Goal: Check status: Check status

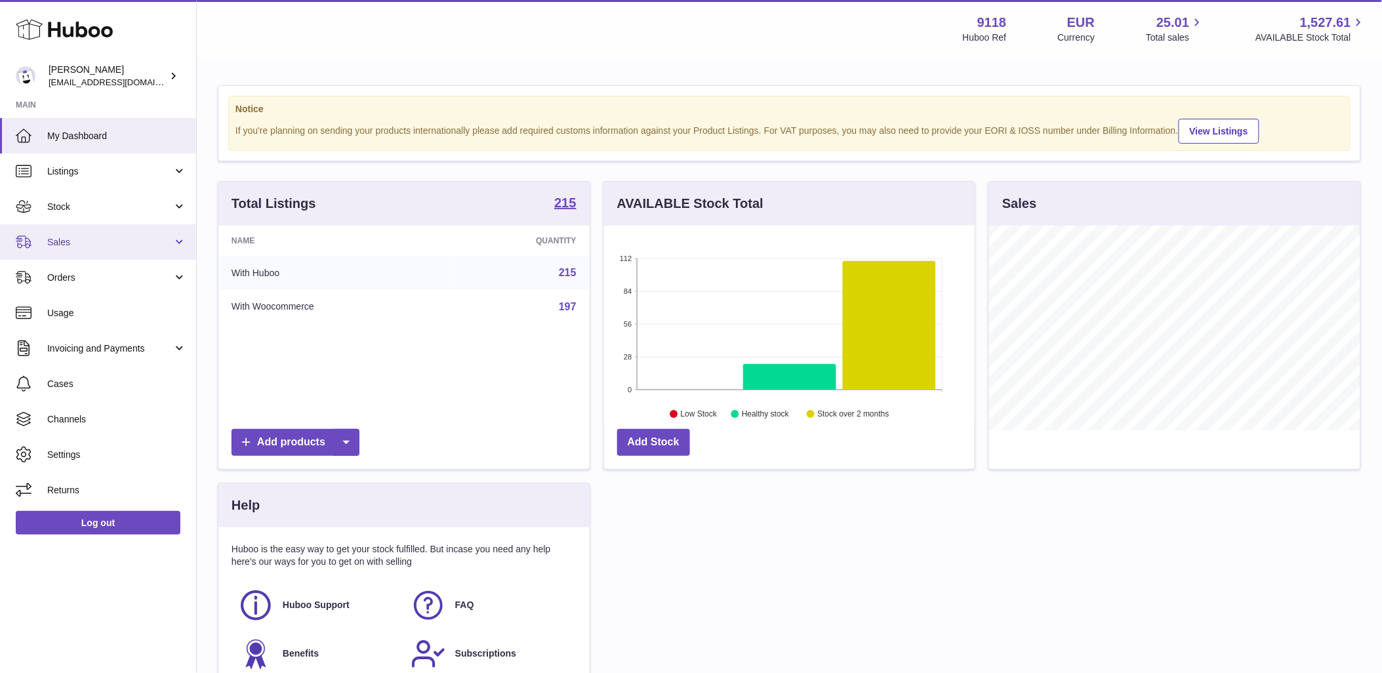
scroll to position [205, 371]
click at [109, 245] on span "Sales" at bounding box center [109, 242] width 125 height 12
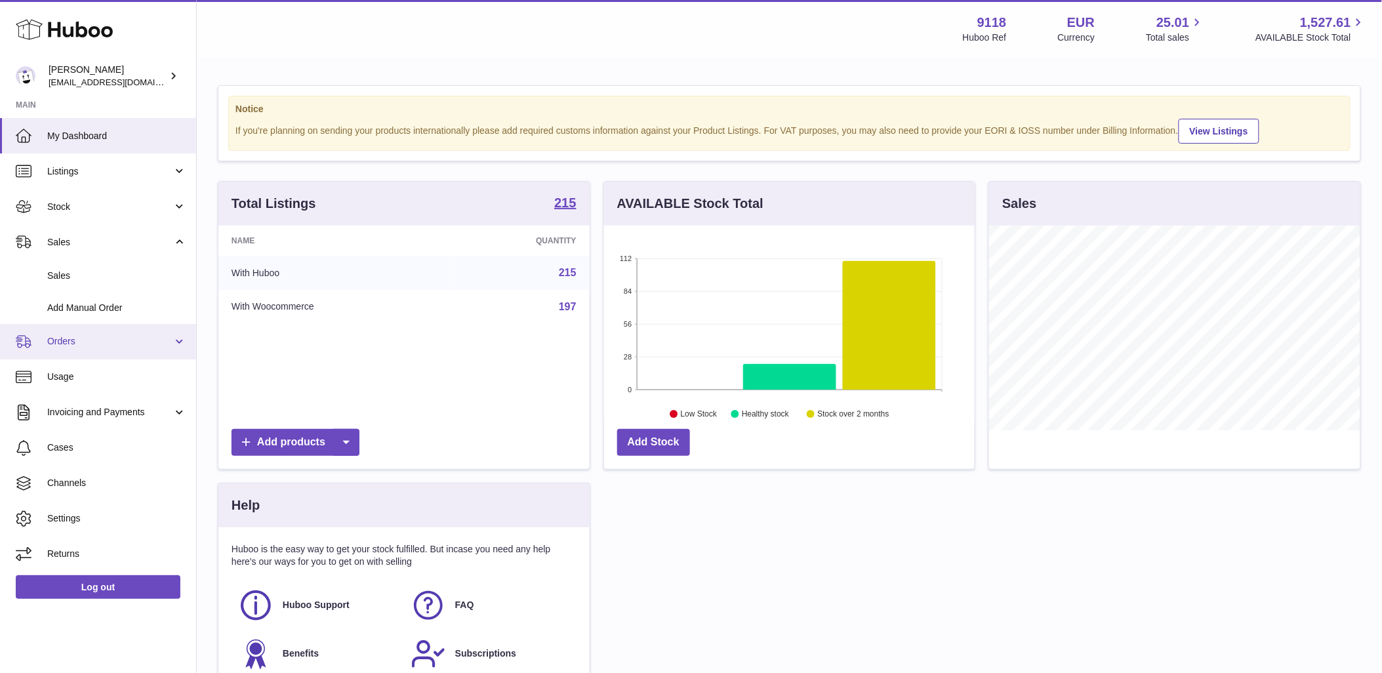
click at [90, 339] on span "Orders" at bounding box center [109, 341] width 125 height 12
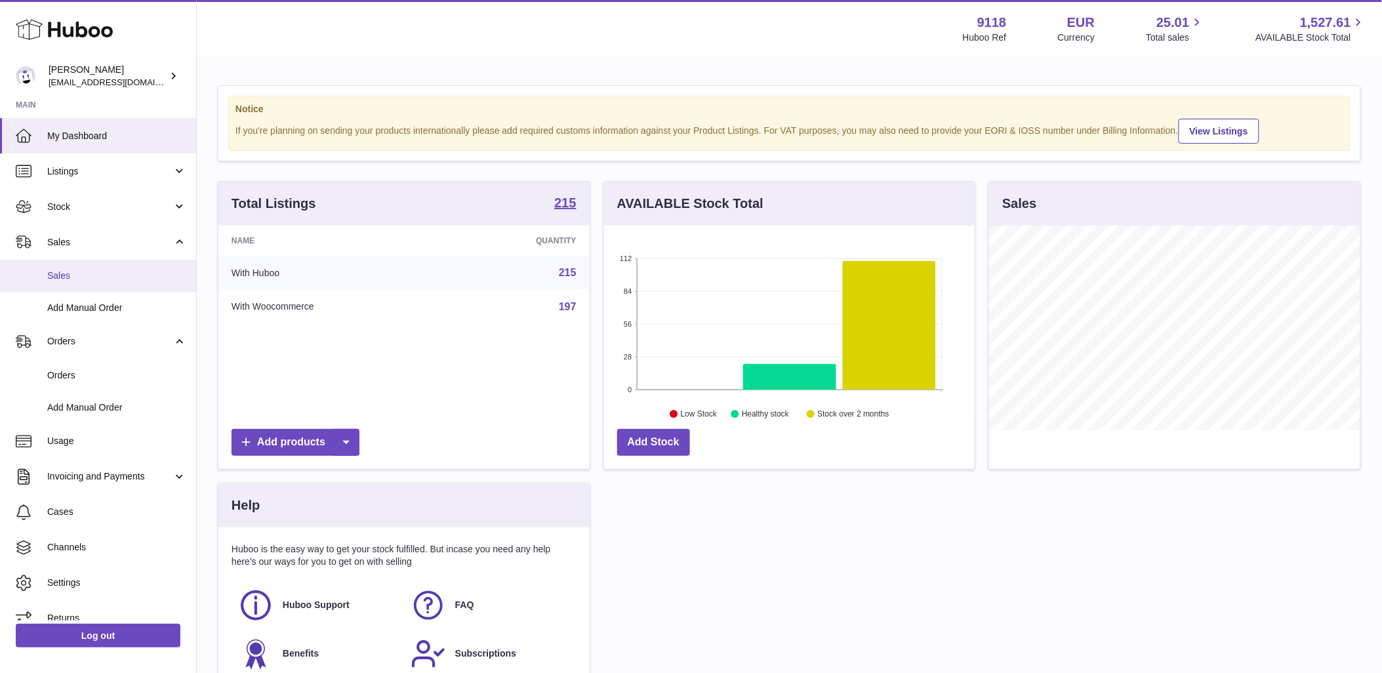
click at [83, 277] on span "Sales" at bounding box center [116, 276] width 139 height 12
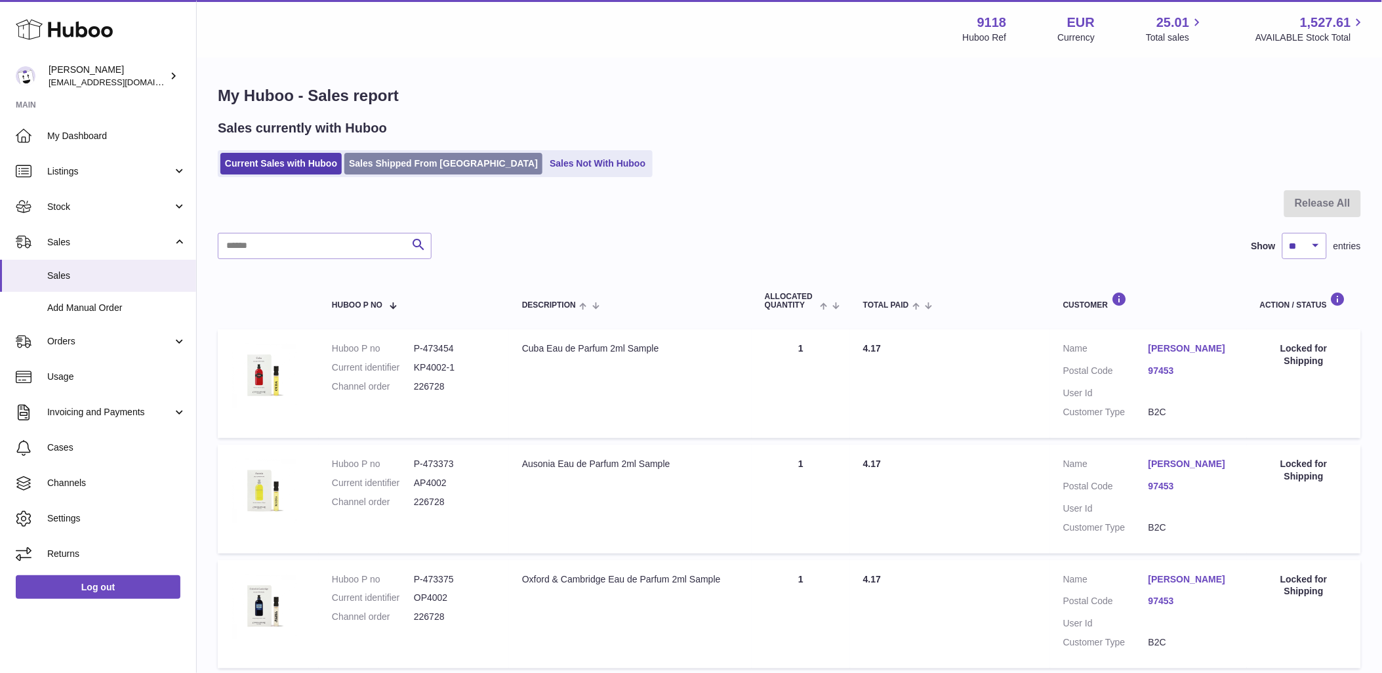
click at [388, 172] on link "Sales Shipped From Huboo" at bounding box center [443, 164] width 198 height 22
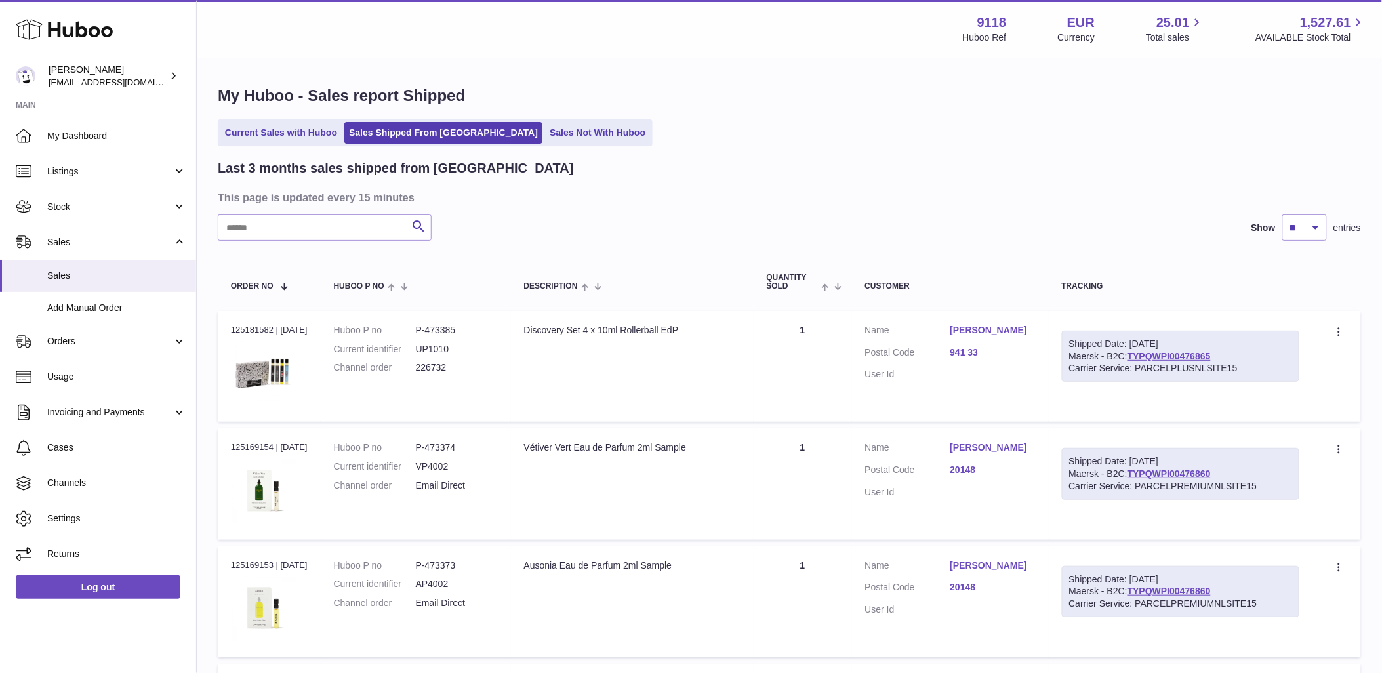
click at [361, 228] on input "text" at bounding box center [325, 228] width 214 height 26
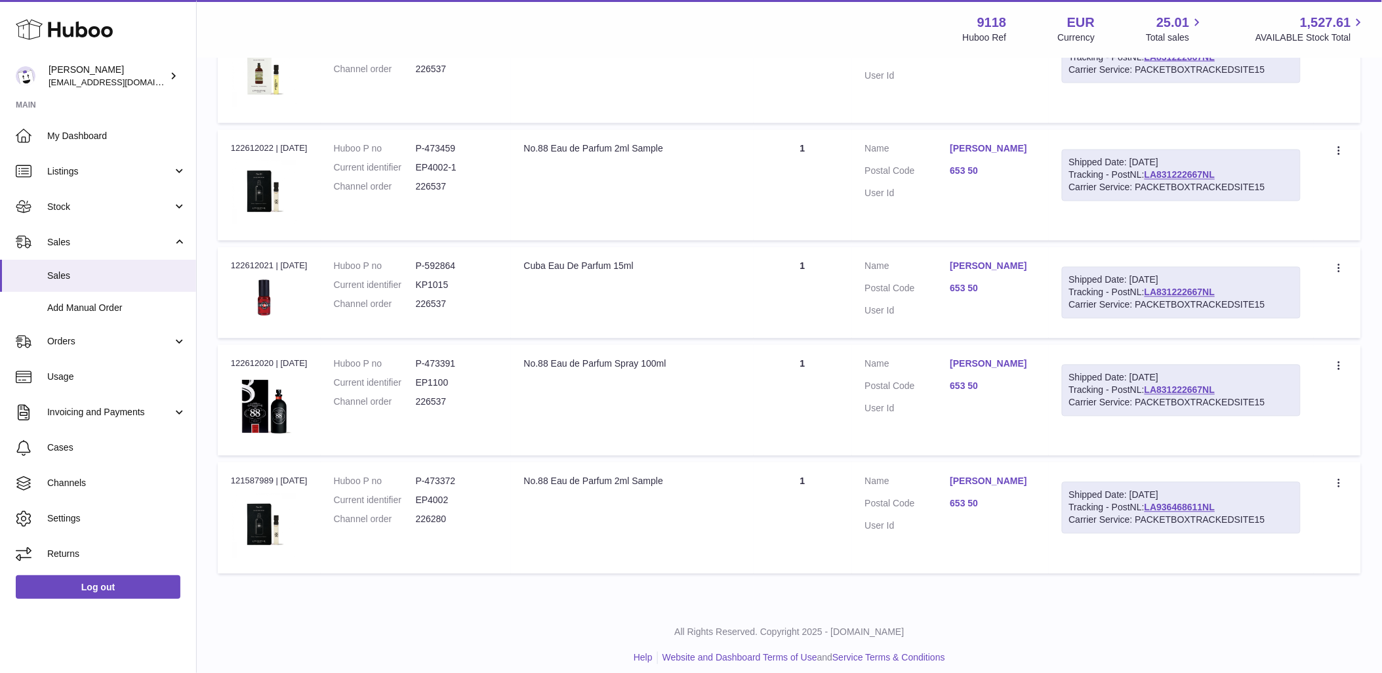
scroll to position [777, 0]
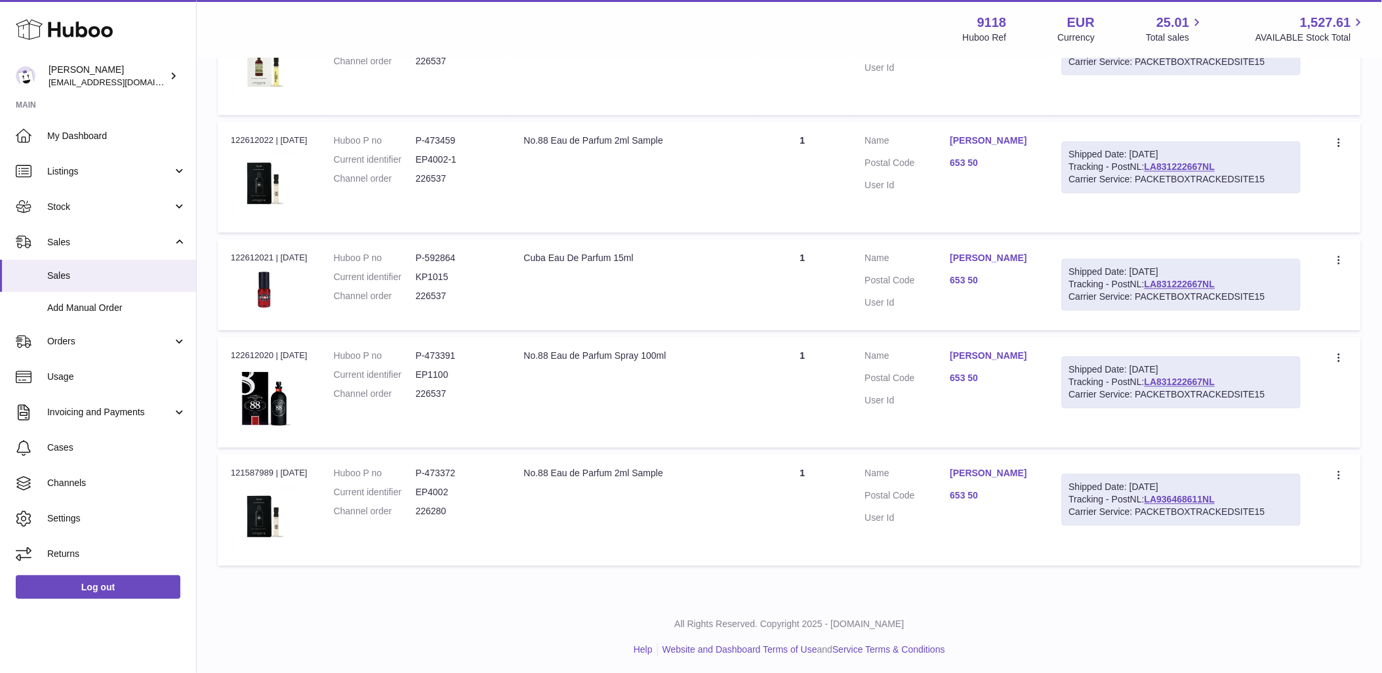
click at [442, 510] on dd "226280" at bounding box center [457, 512] width 82 height 12
copy dd "226280"
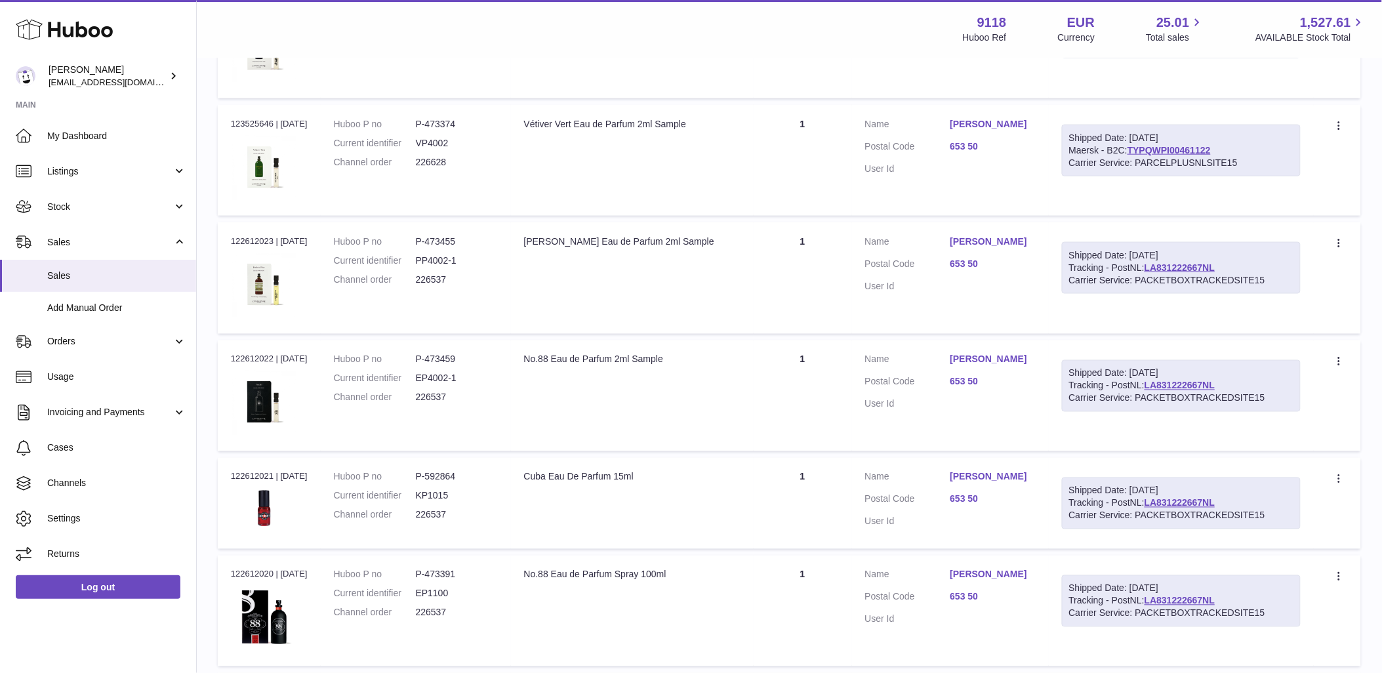
scroll to position [486, 0]
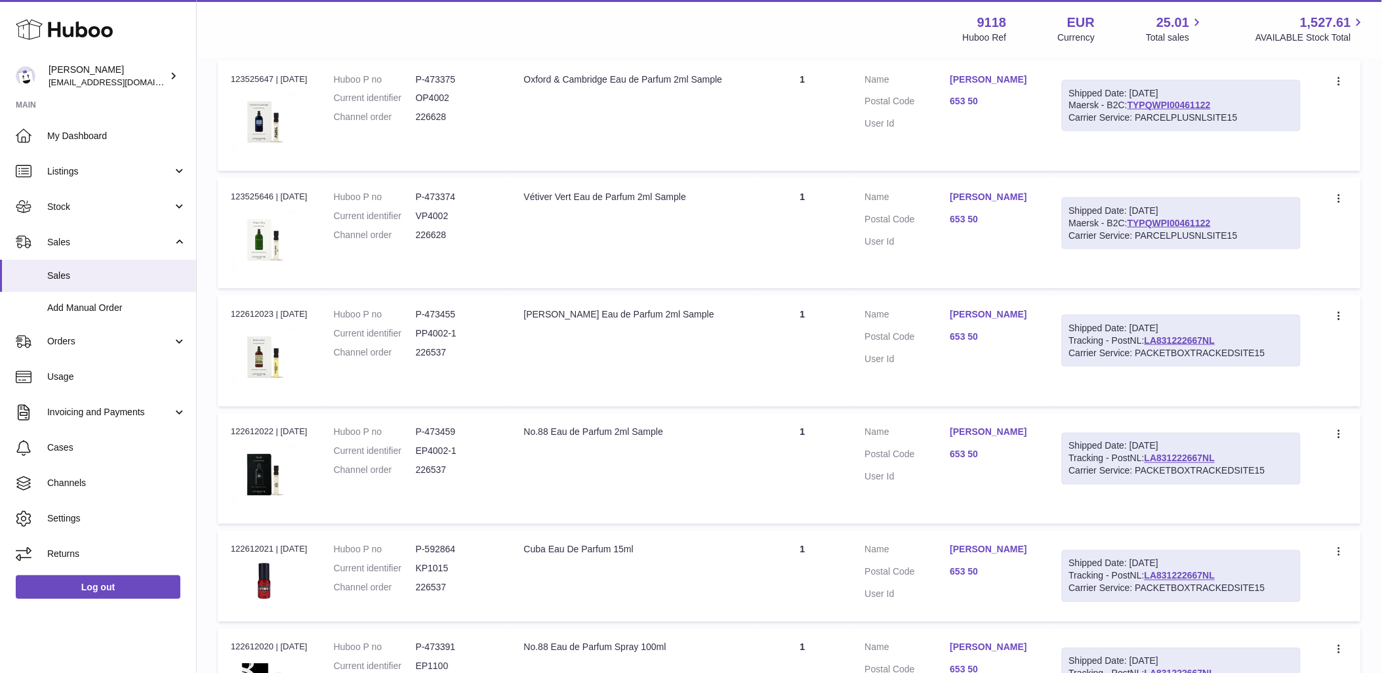
click at [430, 232] on dd "226628" at bounding box center [457, 235] width 82 height 12
copy dd "226628"
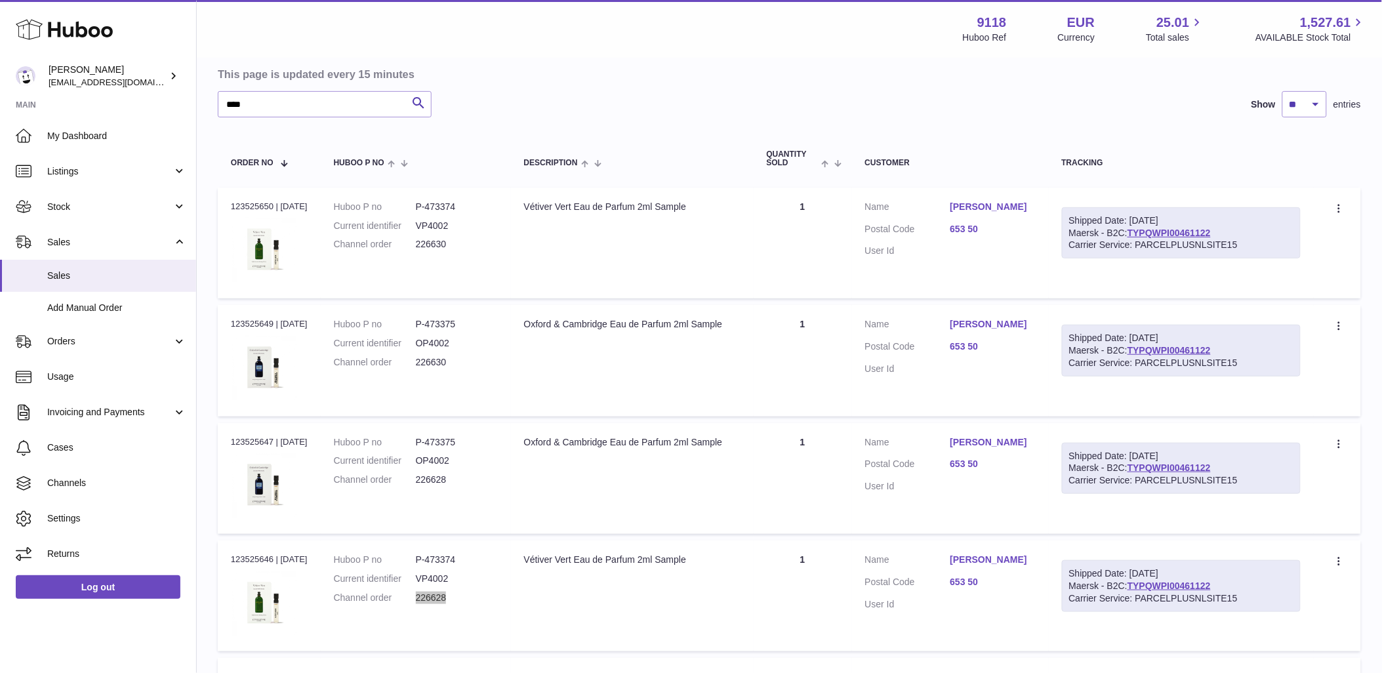
scroll to position [49, 0]
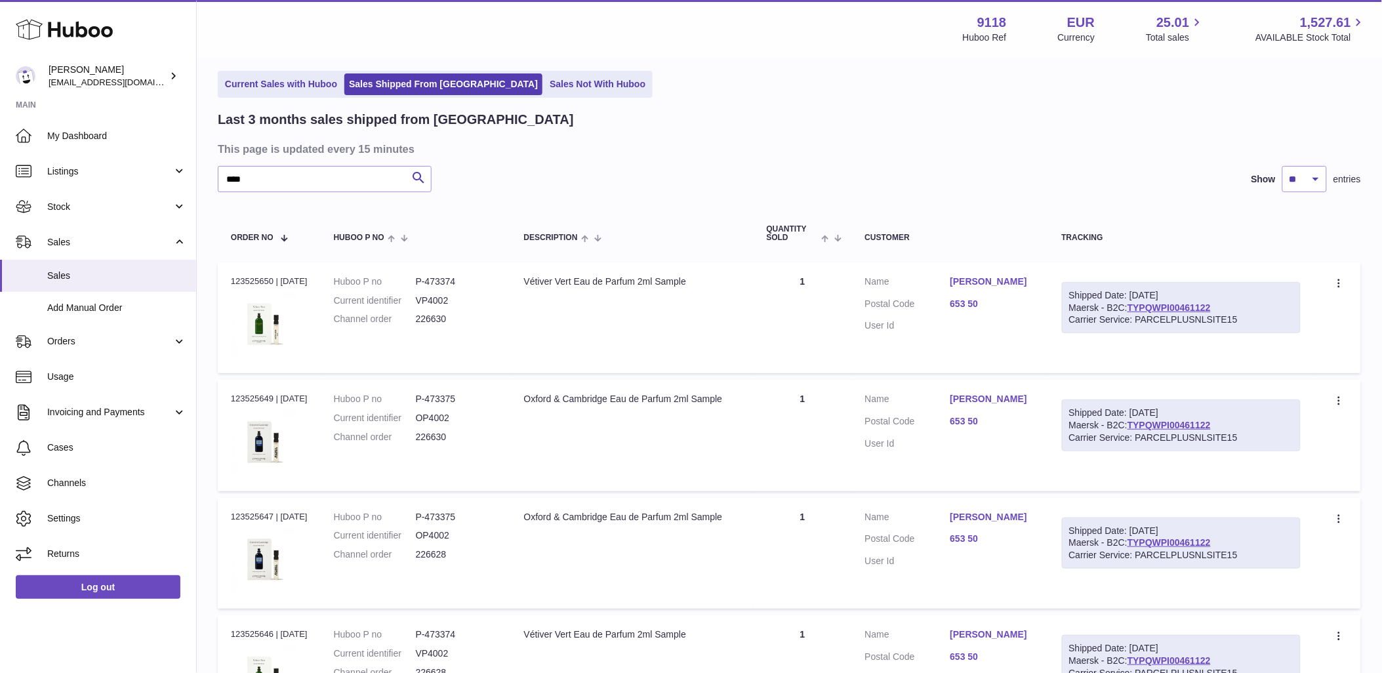
click at [436, 316] on dd "226630" at bounding box center [457, 319] width 82 height 12
copy dd "226630"
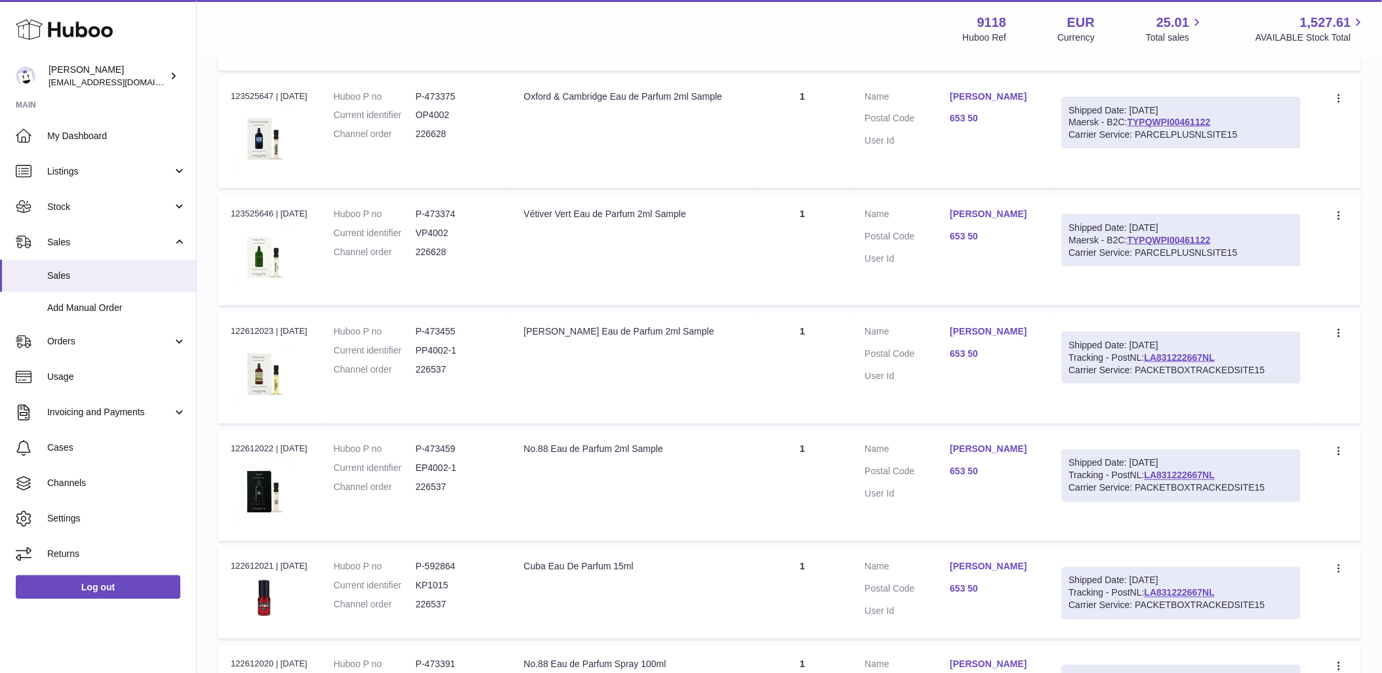
scroll to position [486, 0]
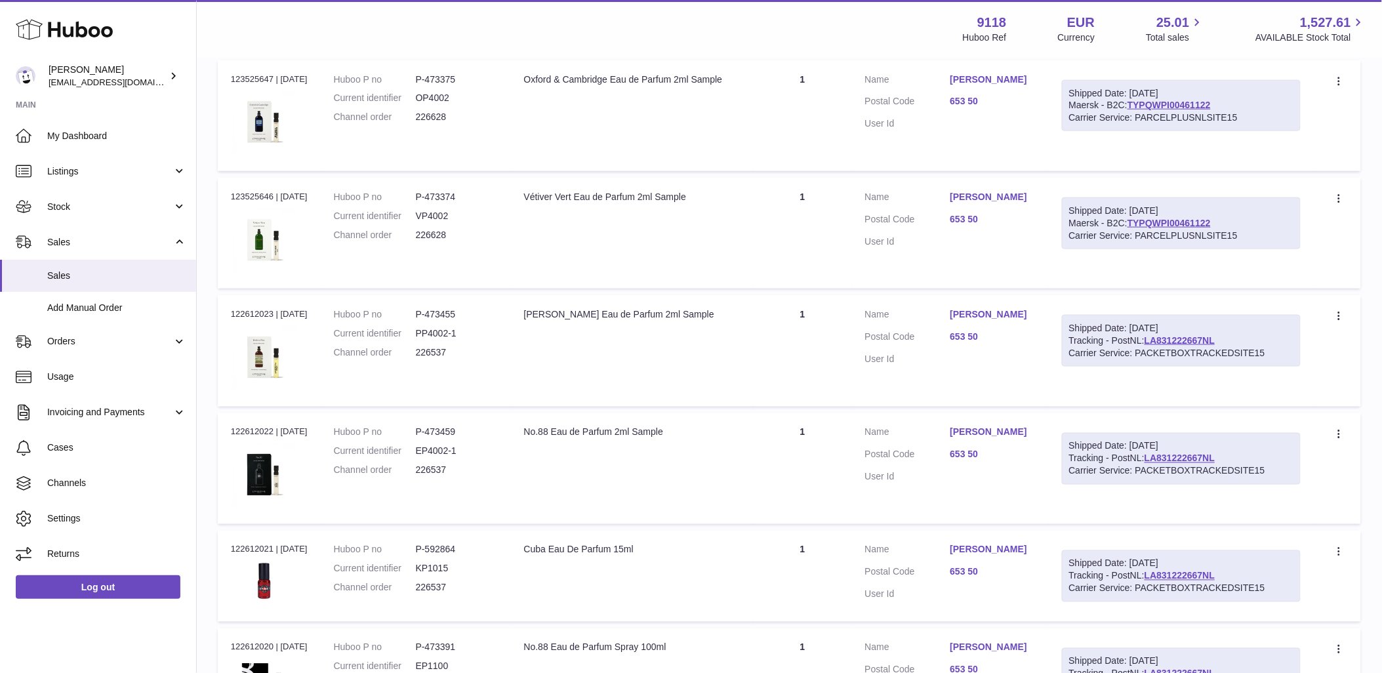
click at [450, 357] on dd "226537" at bounding box center [457, 352] width 82 height 12
copy dd "226537"
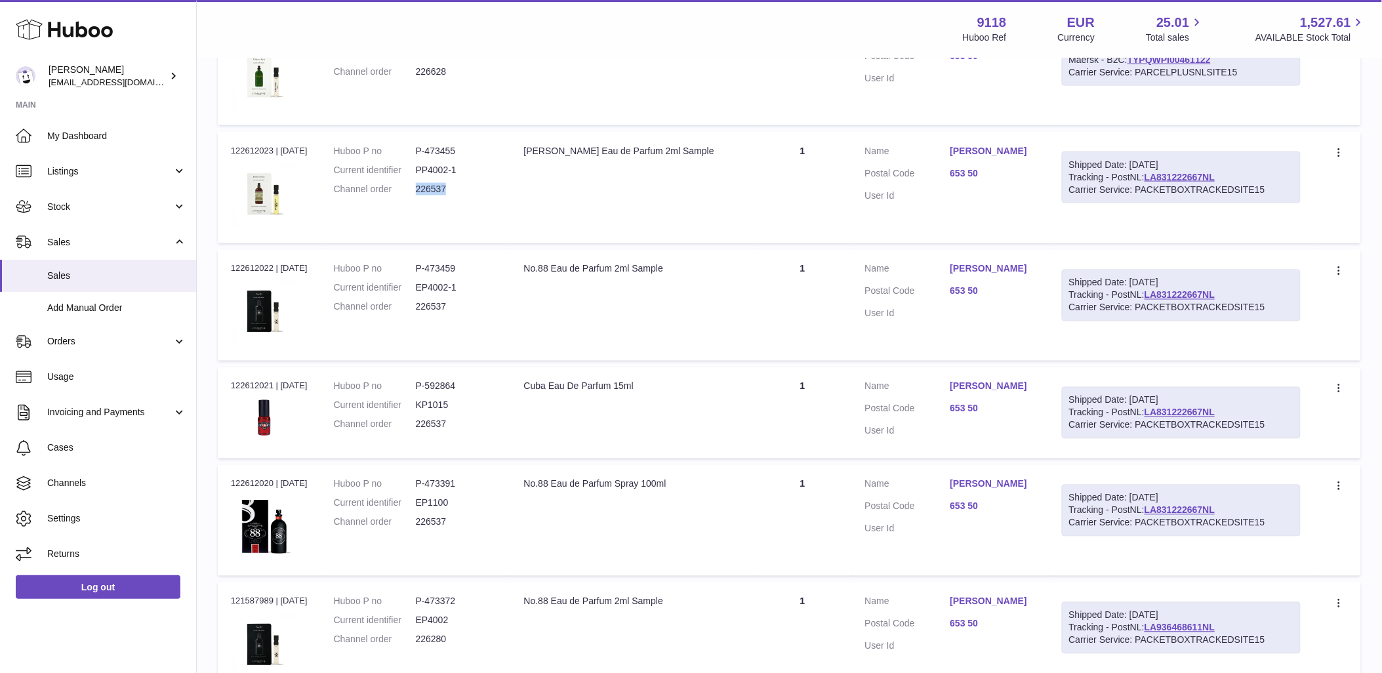
scroll to position [632, 0]
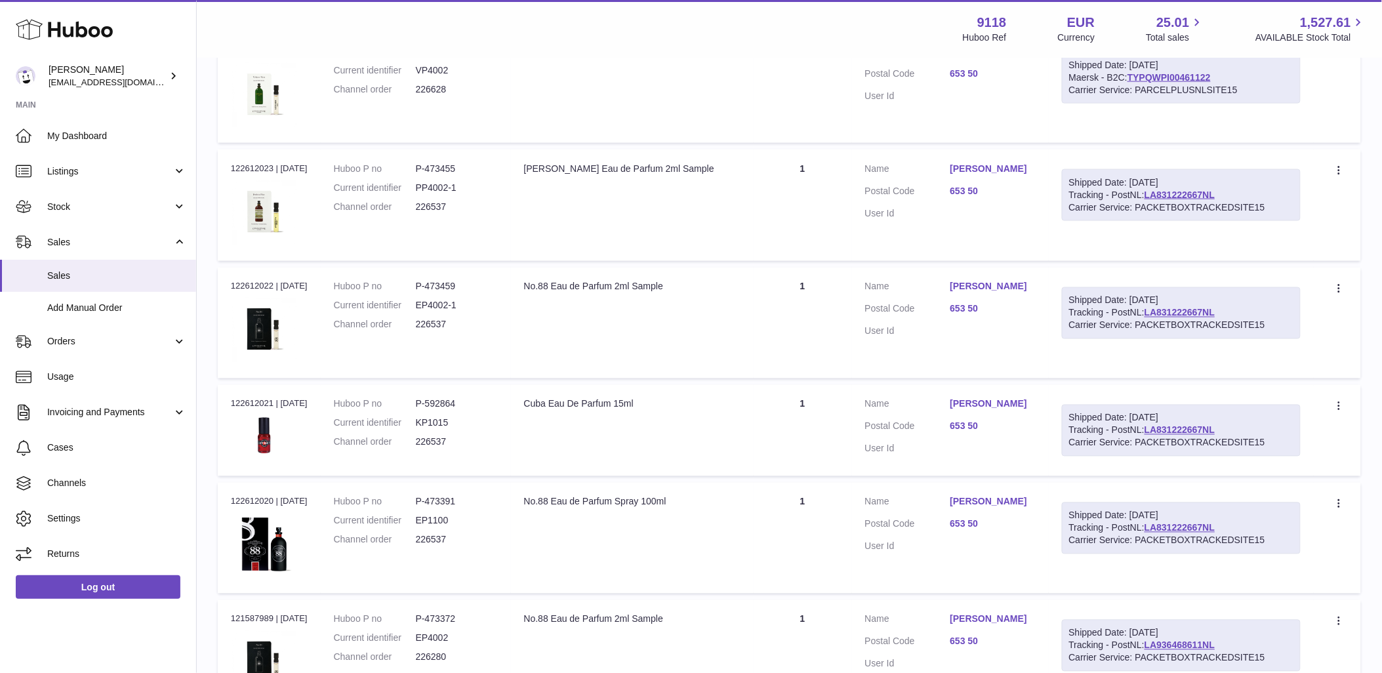
click at [445, 444] on dd "226537" at bounding box center [457, 442] width 82 height 12
copy dd "226537"
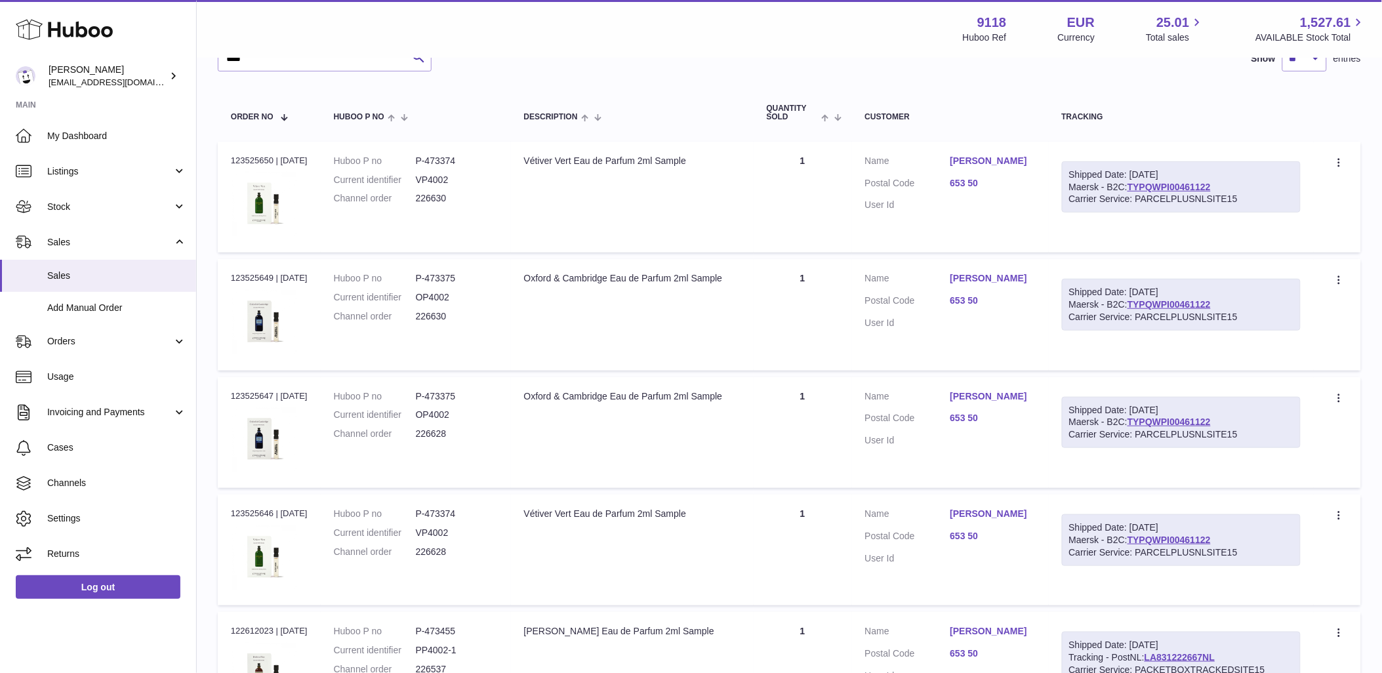
scroll to position [49, 0]
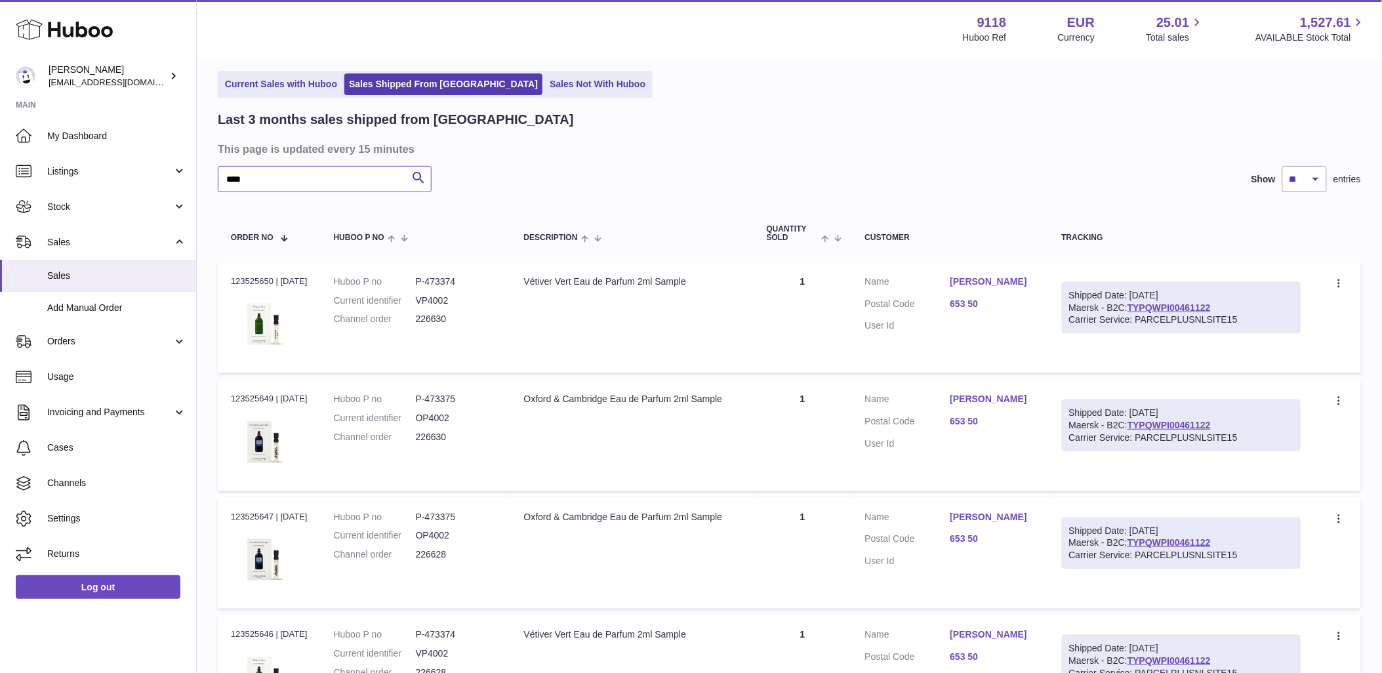
click at [312, 171] on input "****" at bounding box center [325, 179] width 214 height 26
paste input "**"
type input "******"
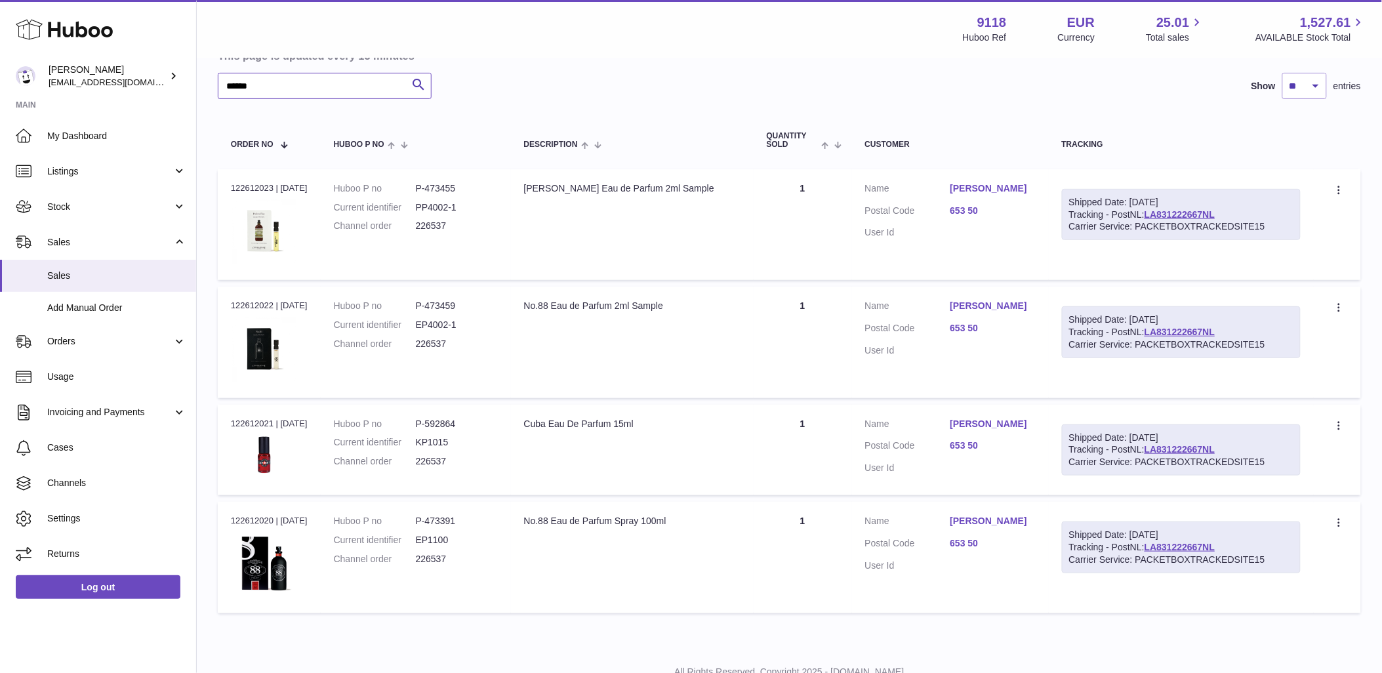
scroll to position [118, 0]
